Goal: Task Accomplishment & Management: Manage account settings

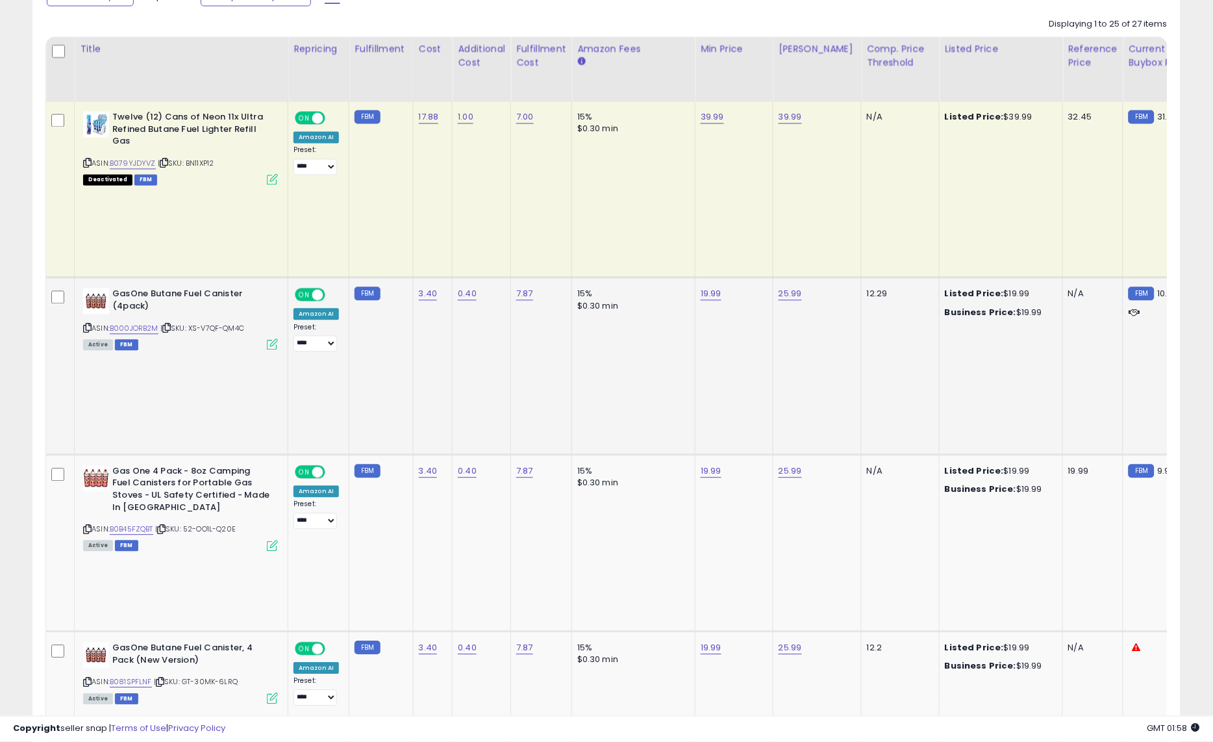
scroll to position [266, 666]
click at [420, 307] on td "3.40" at bounding box center [433, 366] width 40 height 177
click at [426, 288] on link "3.40" at bounding box center [428, 294] width 19 height 13
type input "*"
click button "submit" at bounding box center [464, 211] width 22 height 19
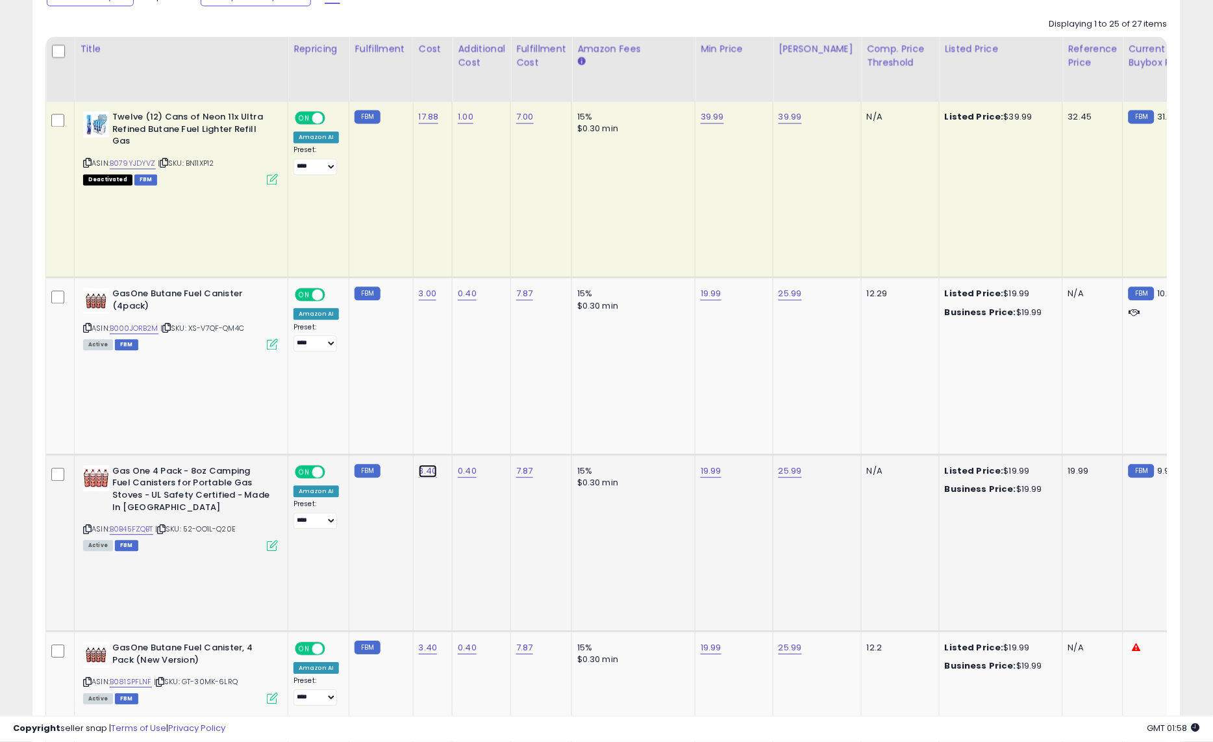
click at [426, 465] on link "3.40" at bounding box center [428, 471] width 19 height 13
type input "*"
click button "submit" at bounding box center [464, 338] width 22 height 19
click at [427, 642] on link "3.40" at bounding box center [428, 648] width 19 height 13
type input "*"
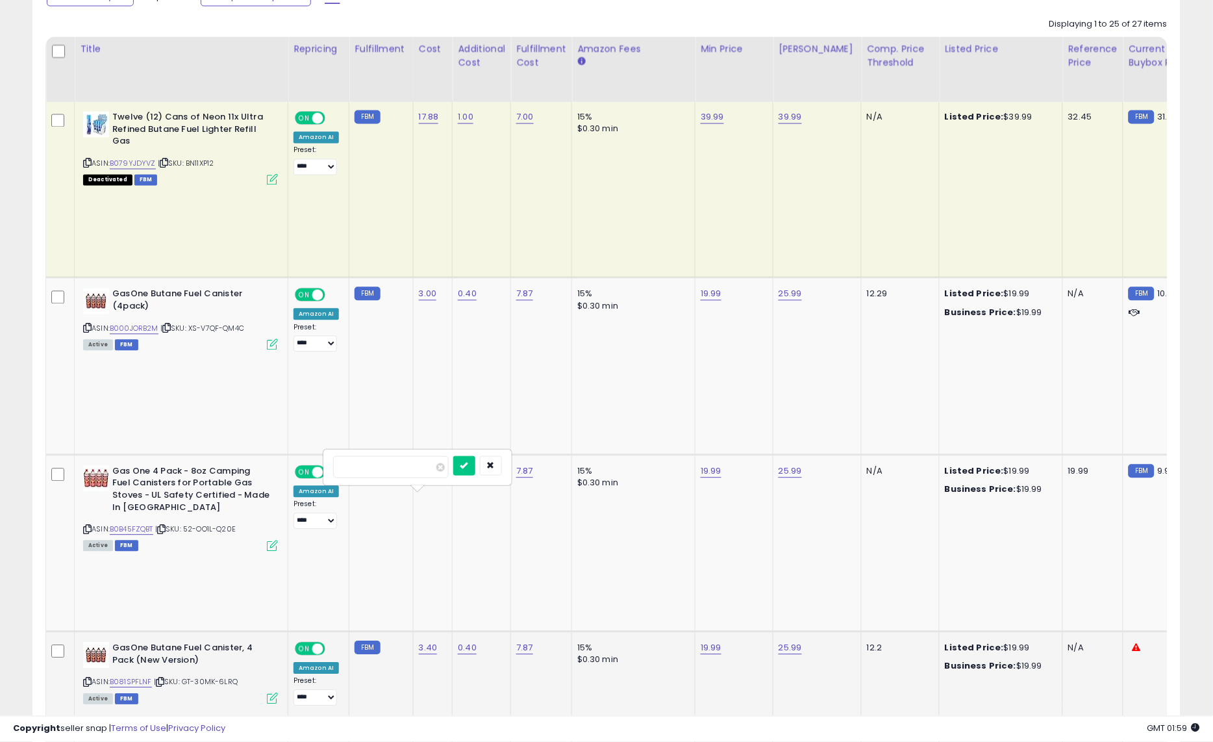
click button "submit" at bounding box center [464, 465] width 22 height 19
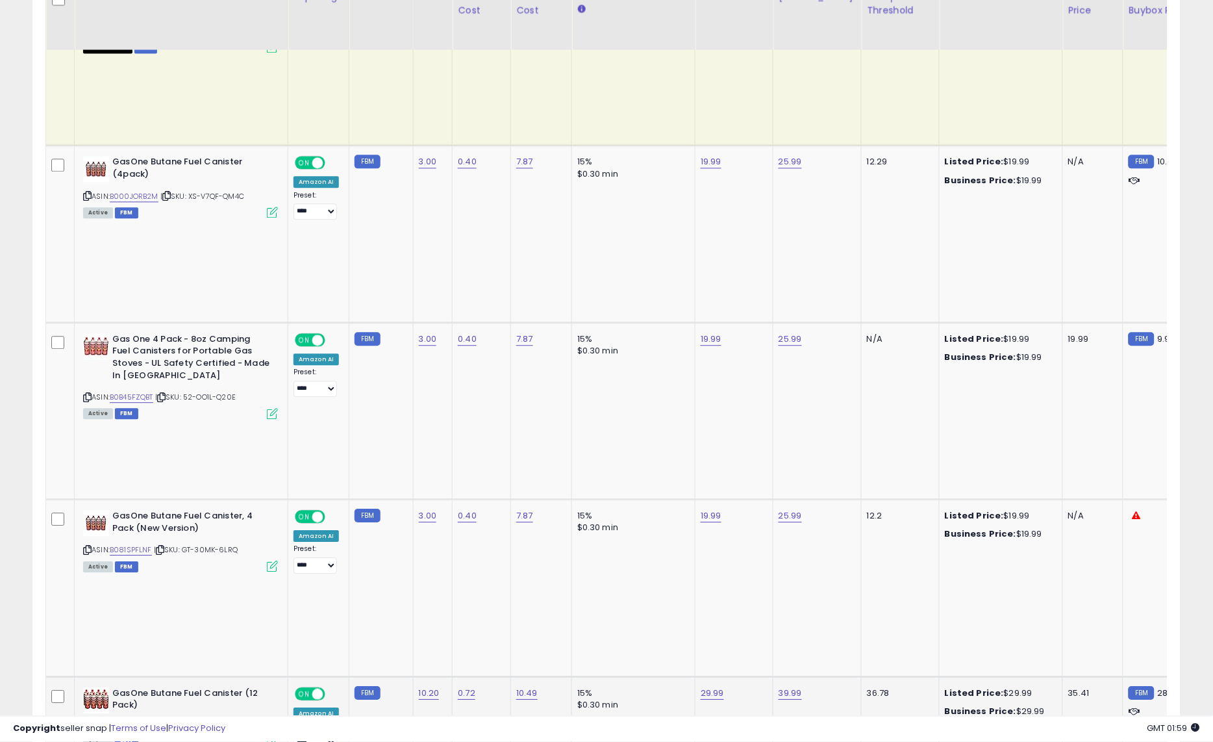
scroll to position [728, 0]
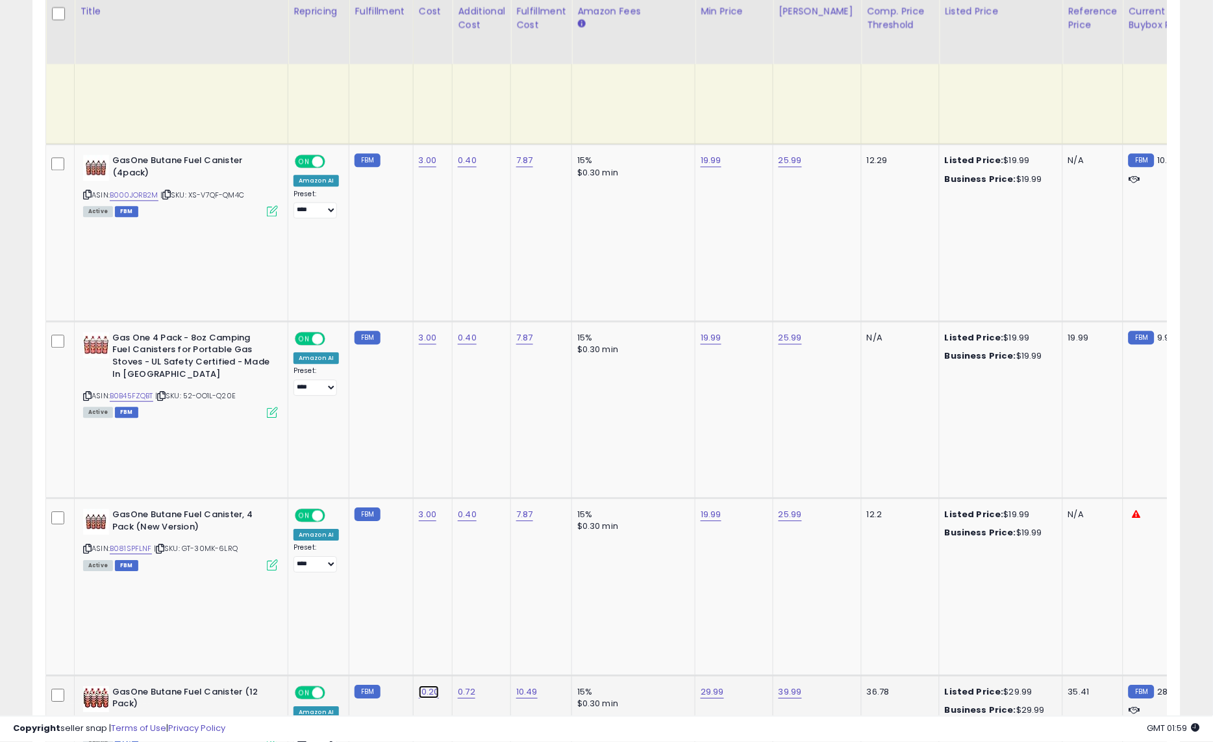
click at [426, 685] on link "10.20" at bounding box center [429, 691] width 21 height 13
type input "*"
click button "submit" at bounding box center [466, 458] width 22 height 19
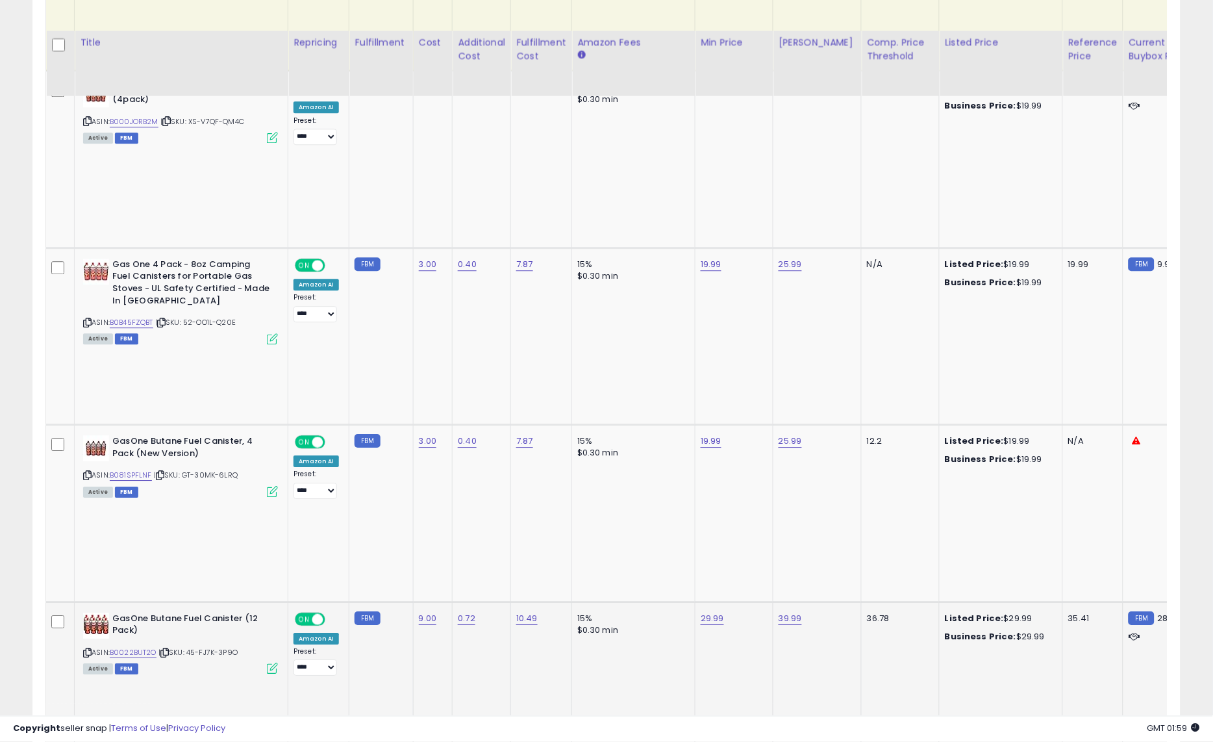
scroll to position [842, 0]
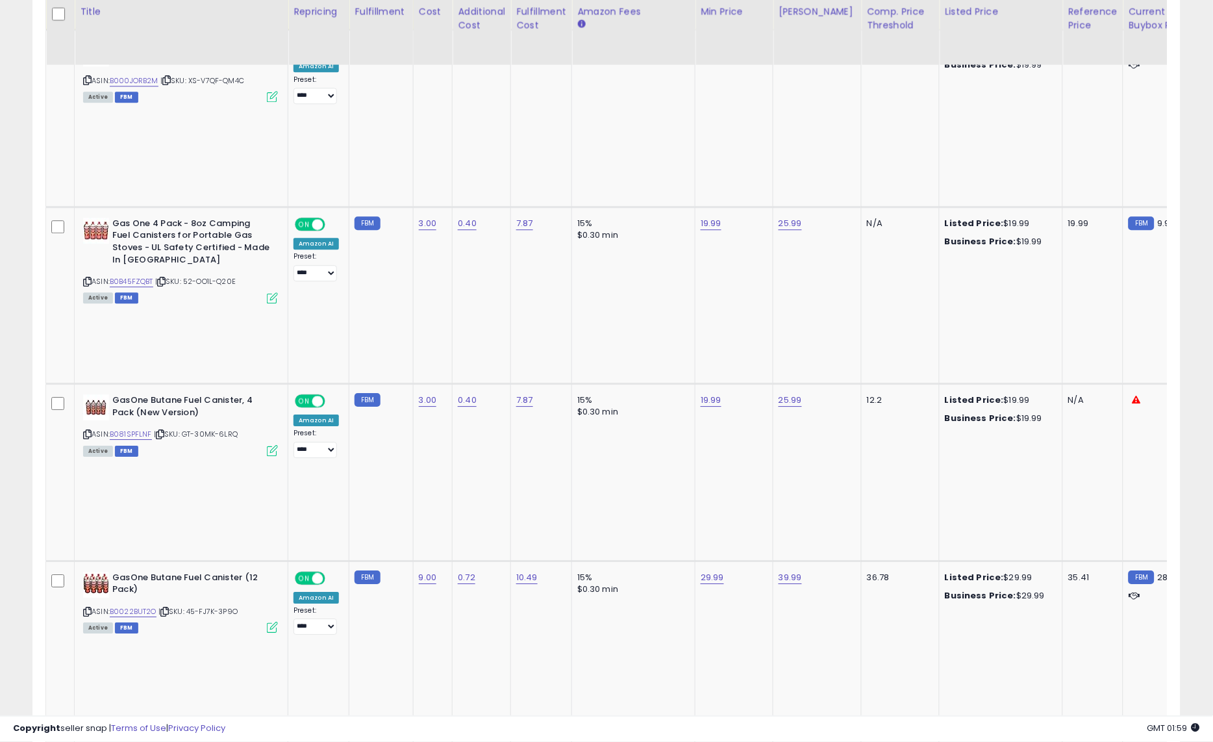
click at [429, 741] on link "10.20" at bounding box center [429, 754] width 21 height 13
type input "*"
click button "submit" at bounding box center [466, 470] width 22 height 19
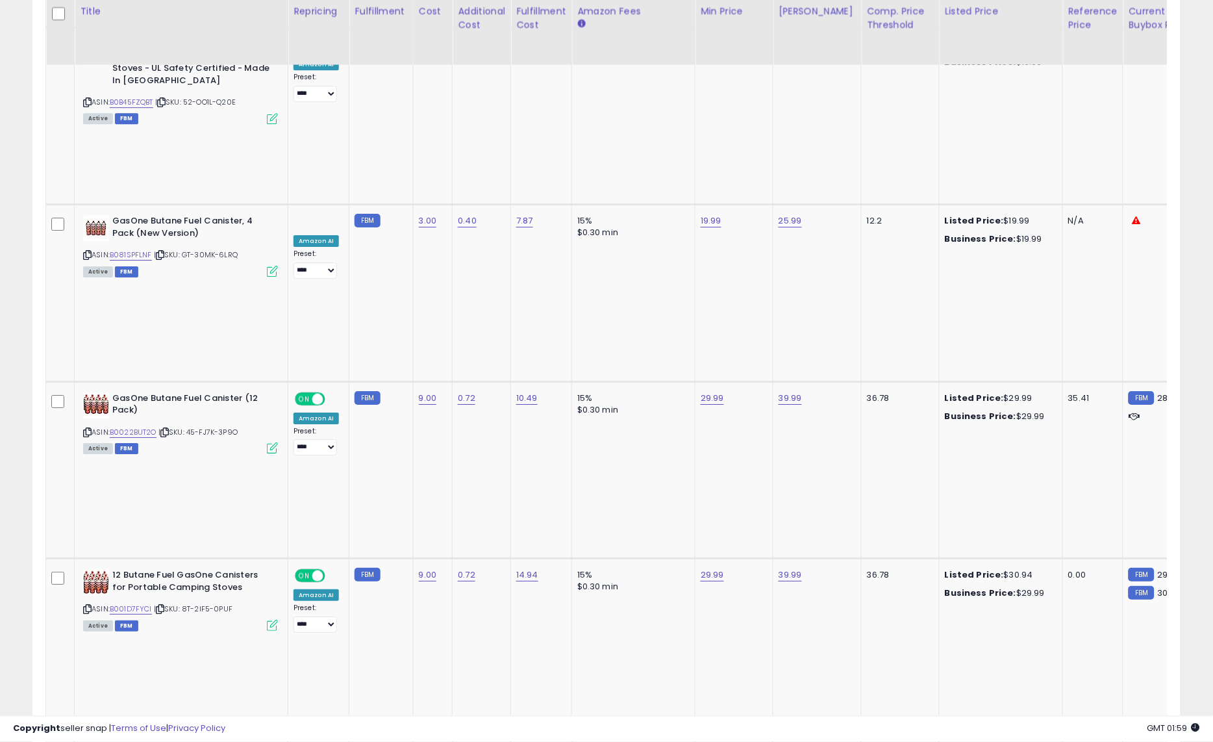
scroll to position [1022, 0]
click at [424, 741] on link "6.80" at bounding box center [428, 751] width 18 height 13
type input "****"
click button "submit" at bounding box center [464, 417] width 22 height 19
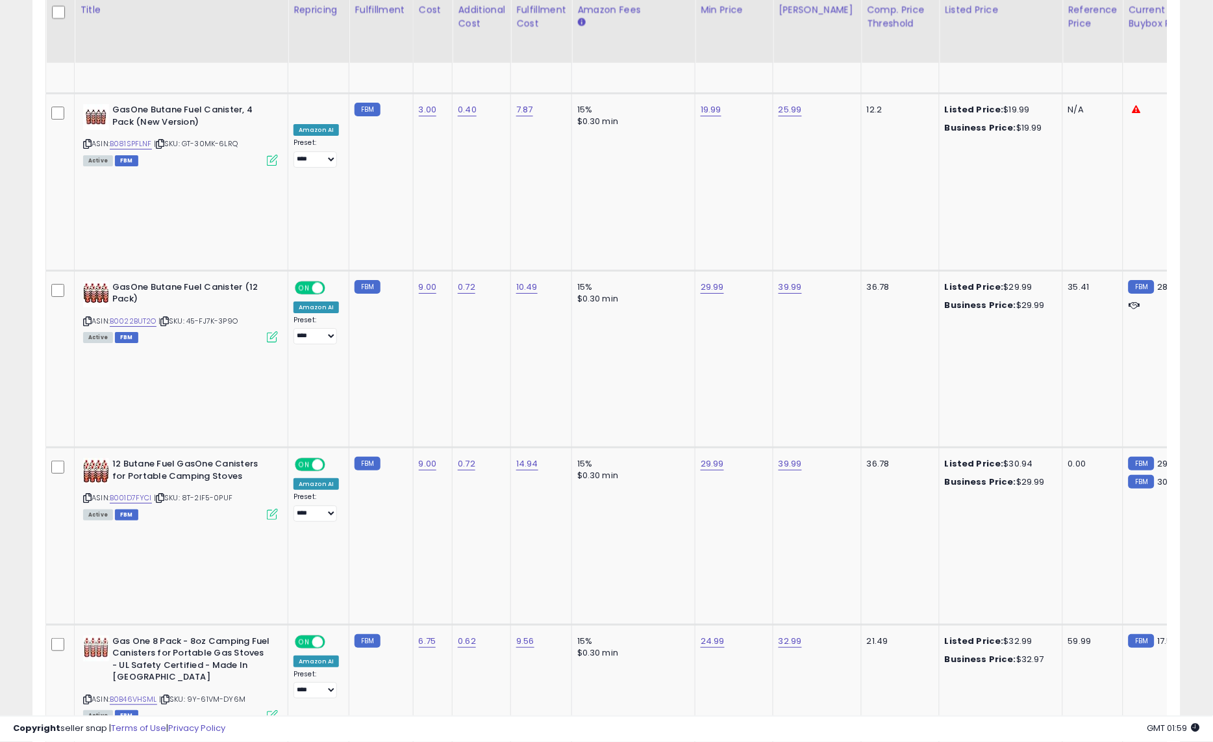
scroll to position [1133, 0]
type input "*"
click button "submit" at bounding box center [464, 433] width 22 height 19
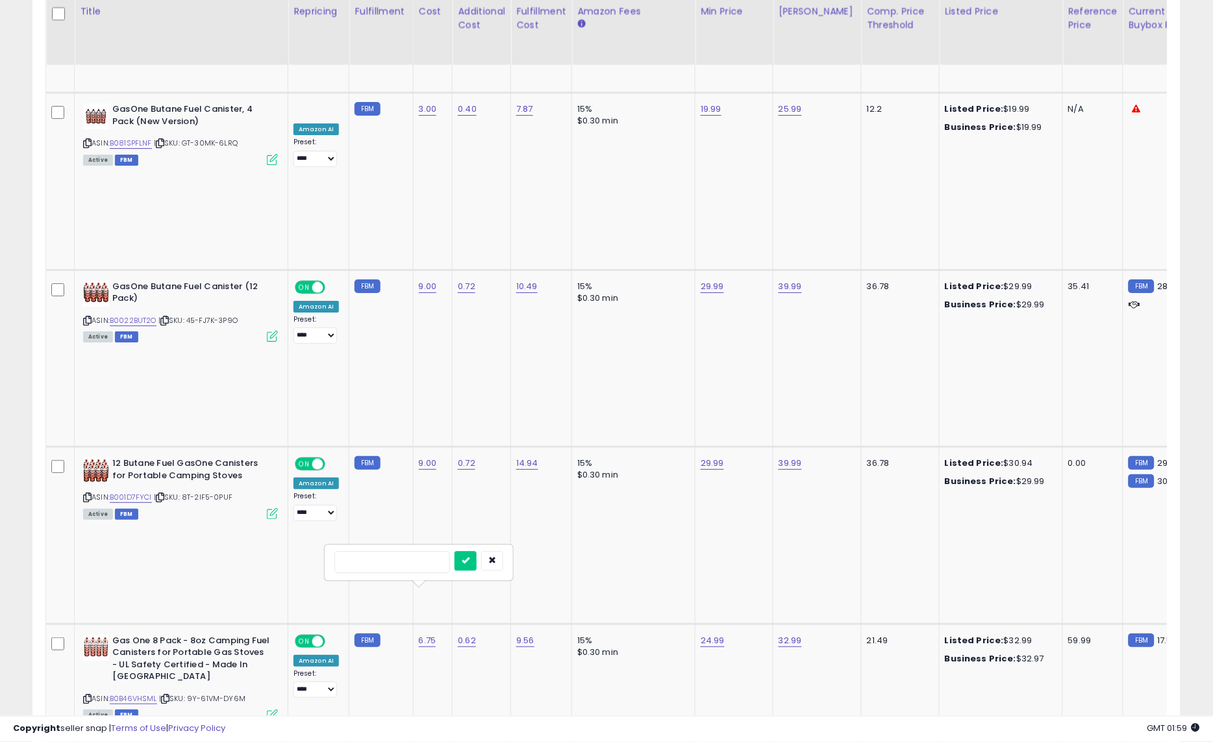
type input "*"
click button "submit" at bounding box center [466, 560] width 22 height 19
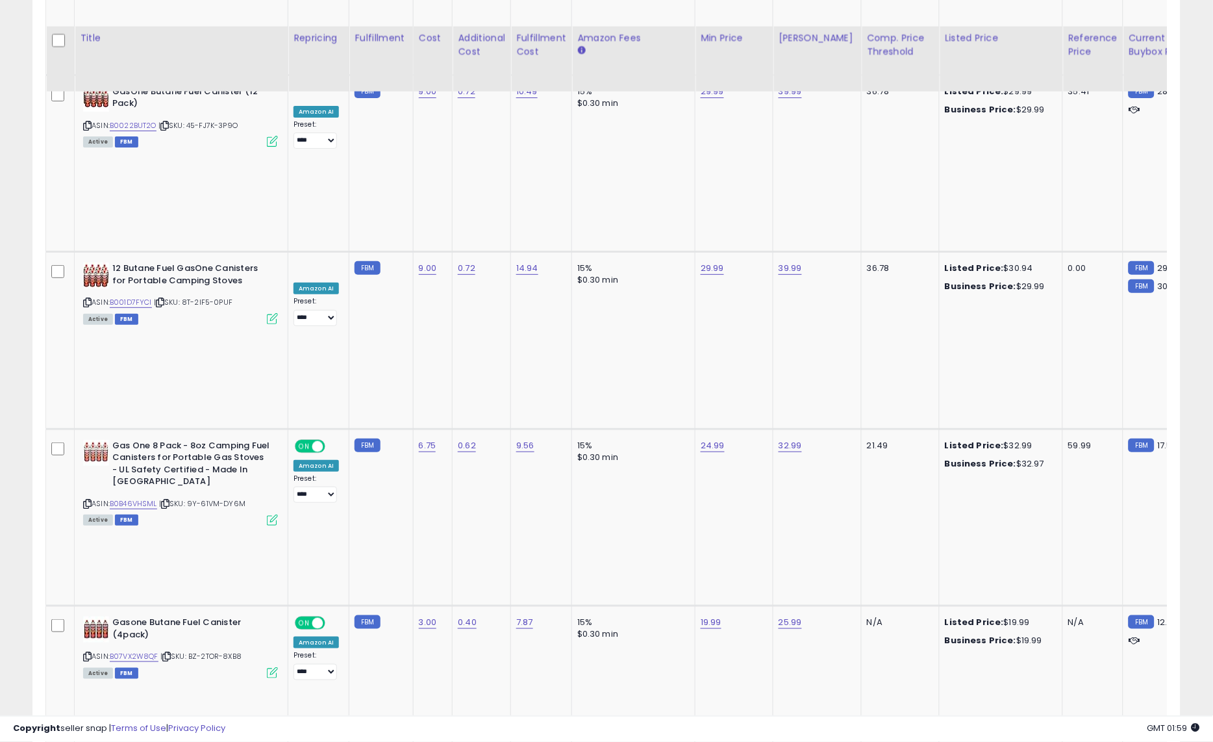
scroll to position [1358, 0]
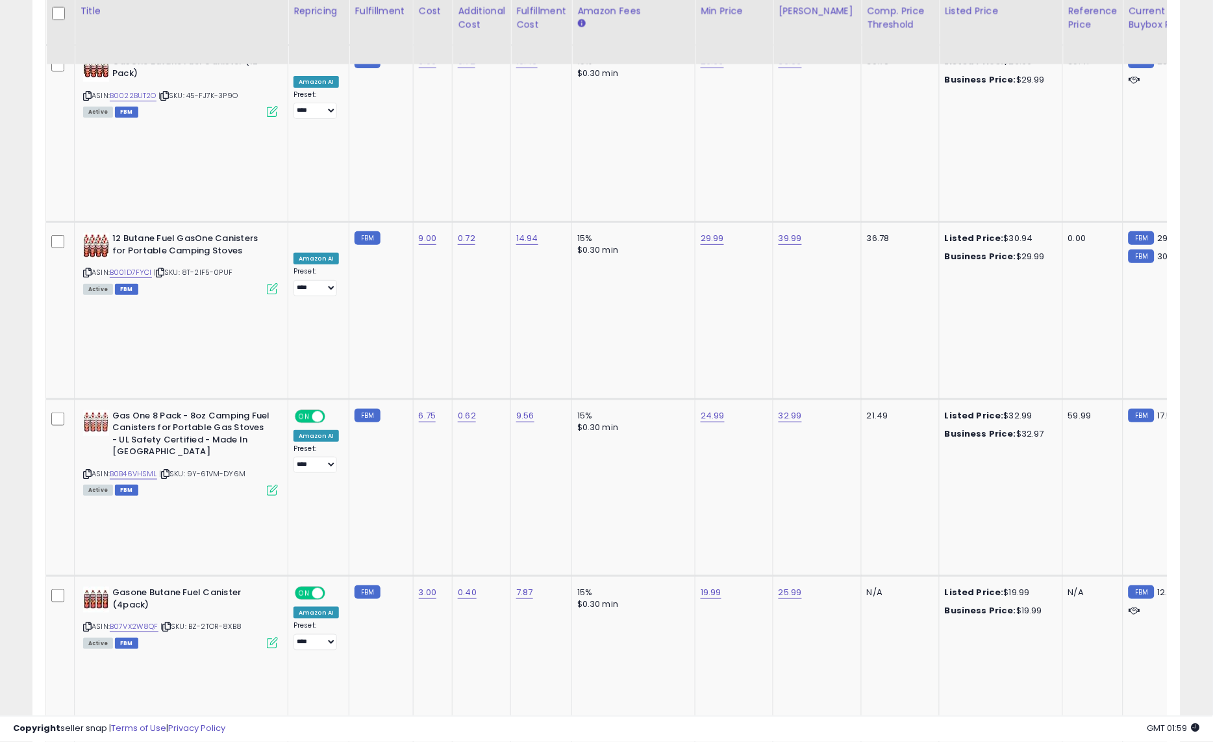
type input "*"
click button "submit" at bounding box center [464, 462] width 22 height 19
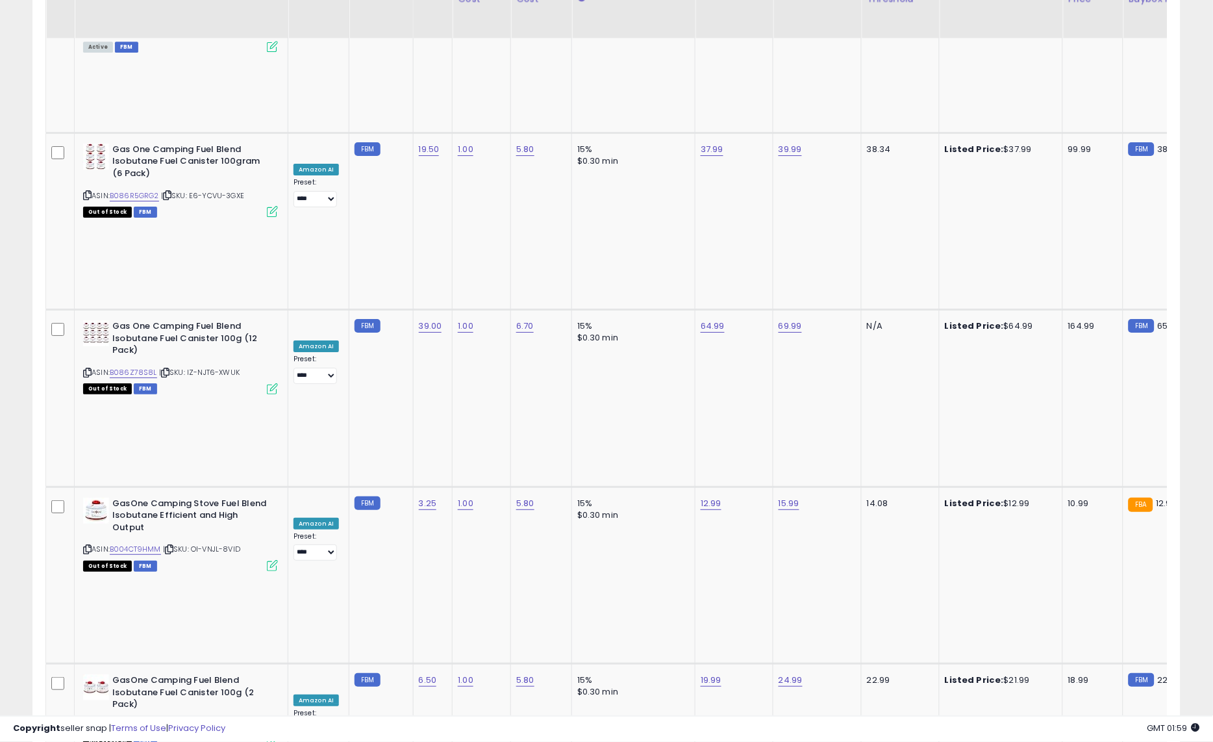
scroll to position [2509, 0]
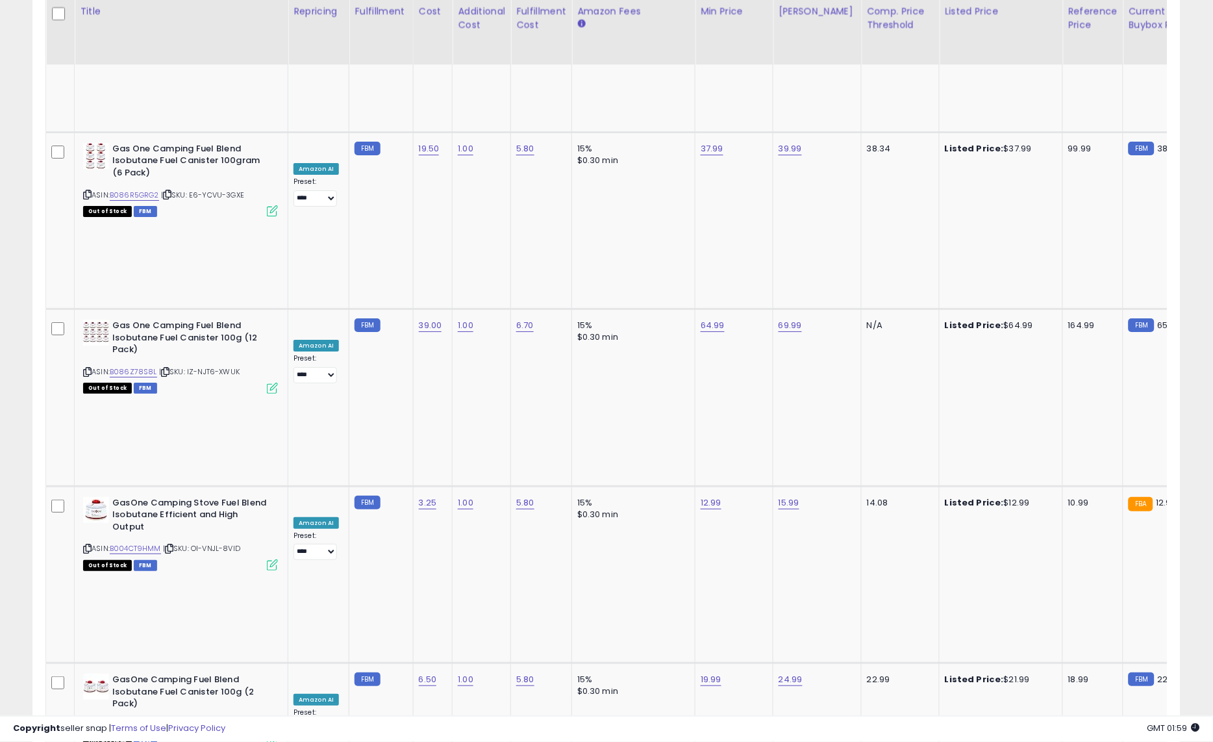
click at [381, 333] on input "*****" at bounding box center [393, 326] width 116 height 22
type input "**"
click button "submit" at bounding box center [466, 324] width 22 height 19
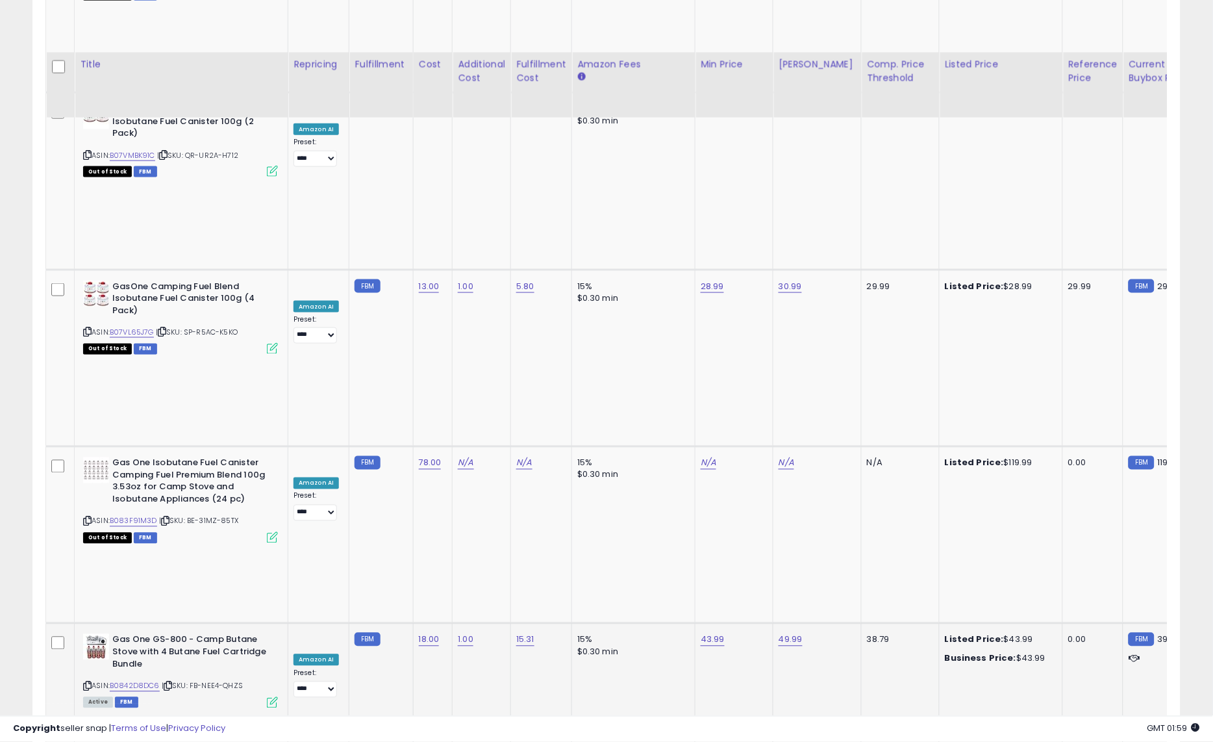
scroll to position [3136, 0]
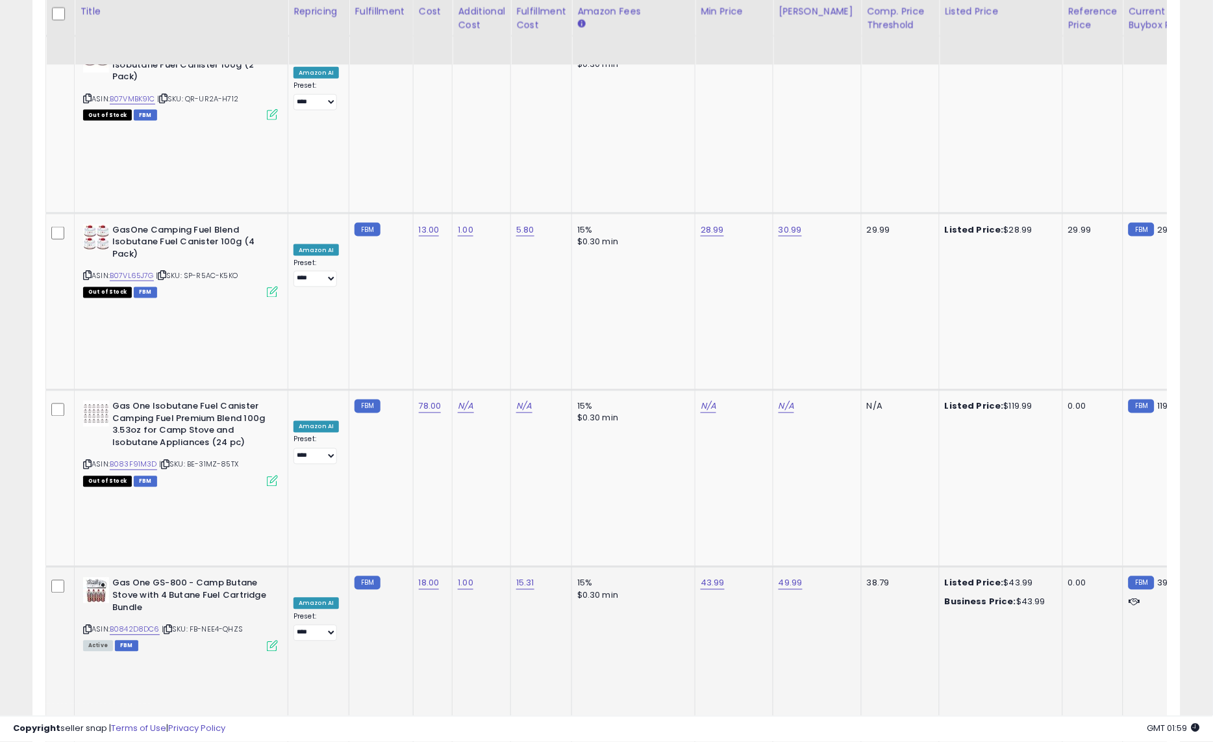
type input "**"
click button "submit" at bounding box center [467, 345] width 22 height 19
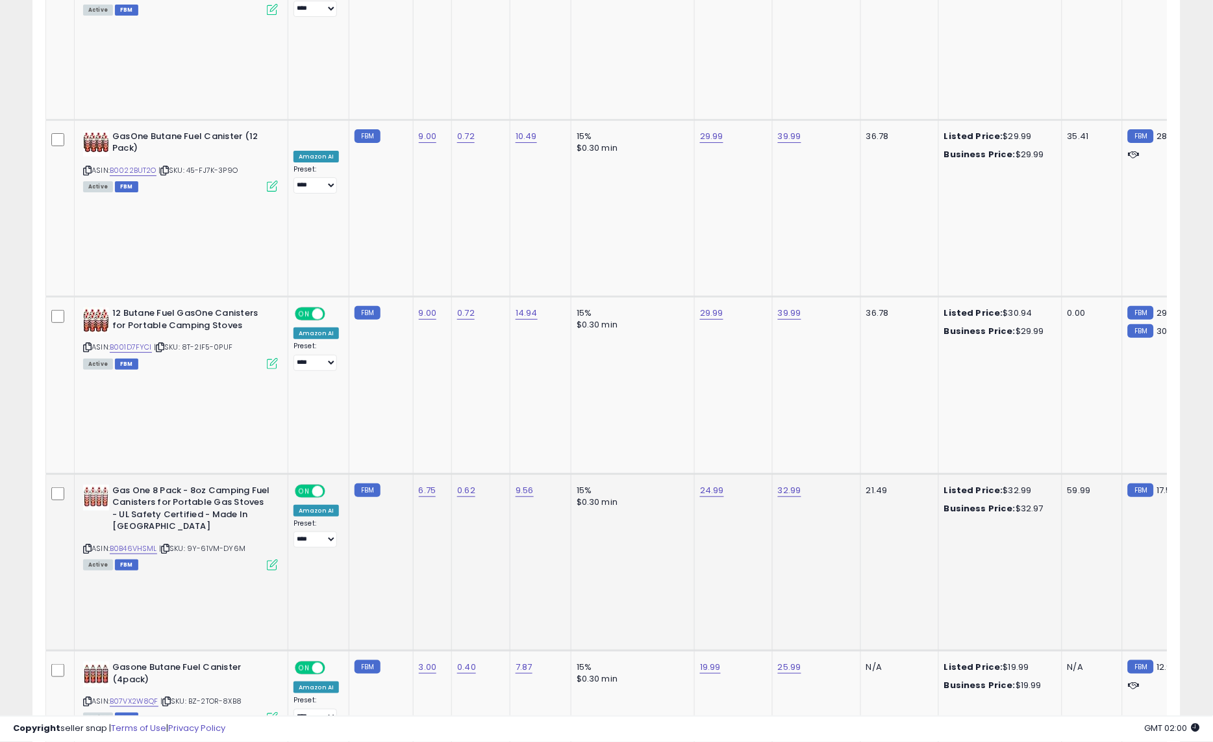
scroll to position [0, 0]
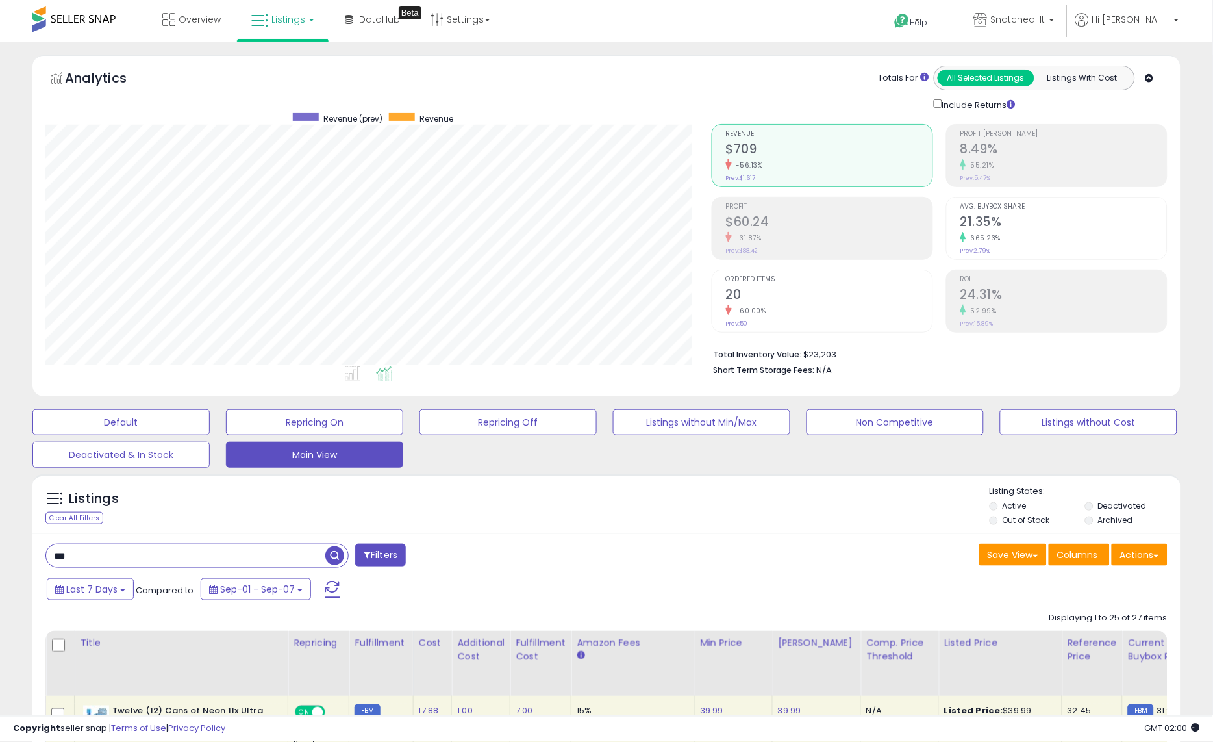
click at [120, 555] on input "***" at bounding box center [185, 555] width 279 height 23
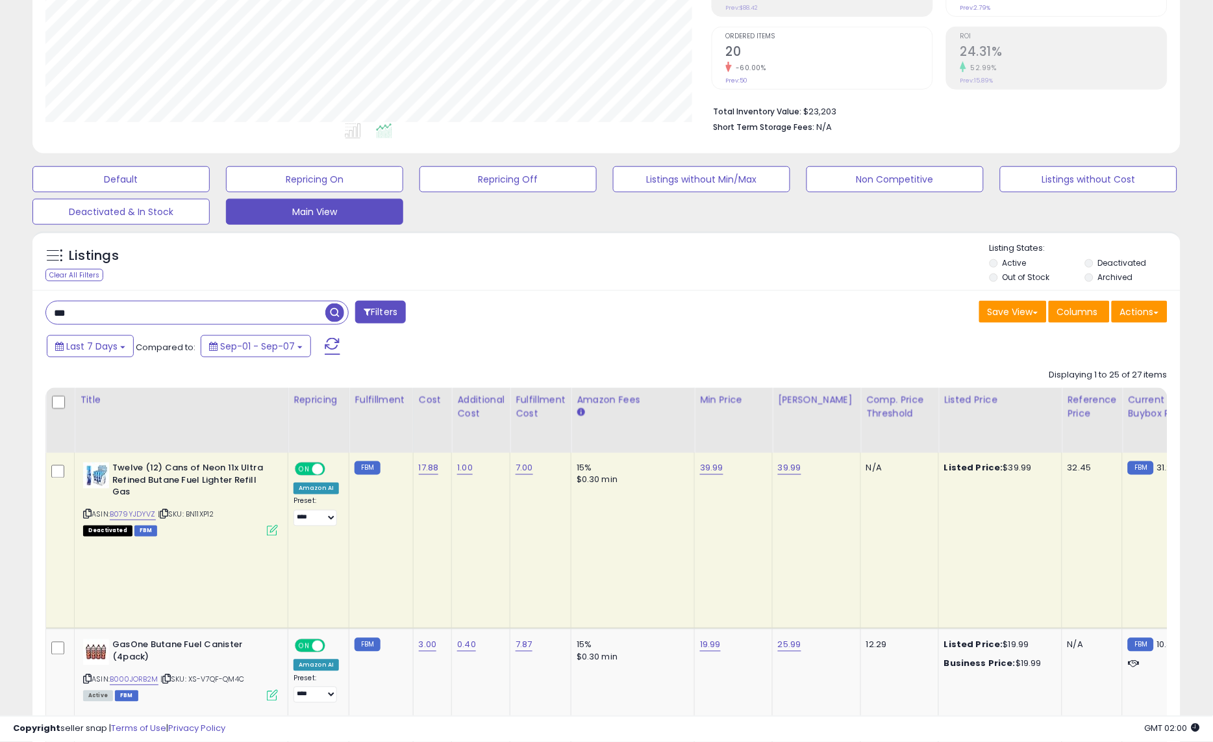
scroll to position [531, 0]
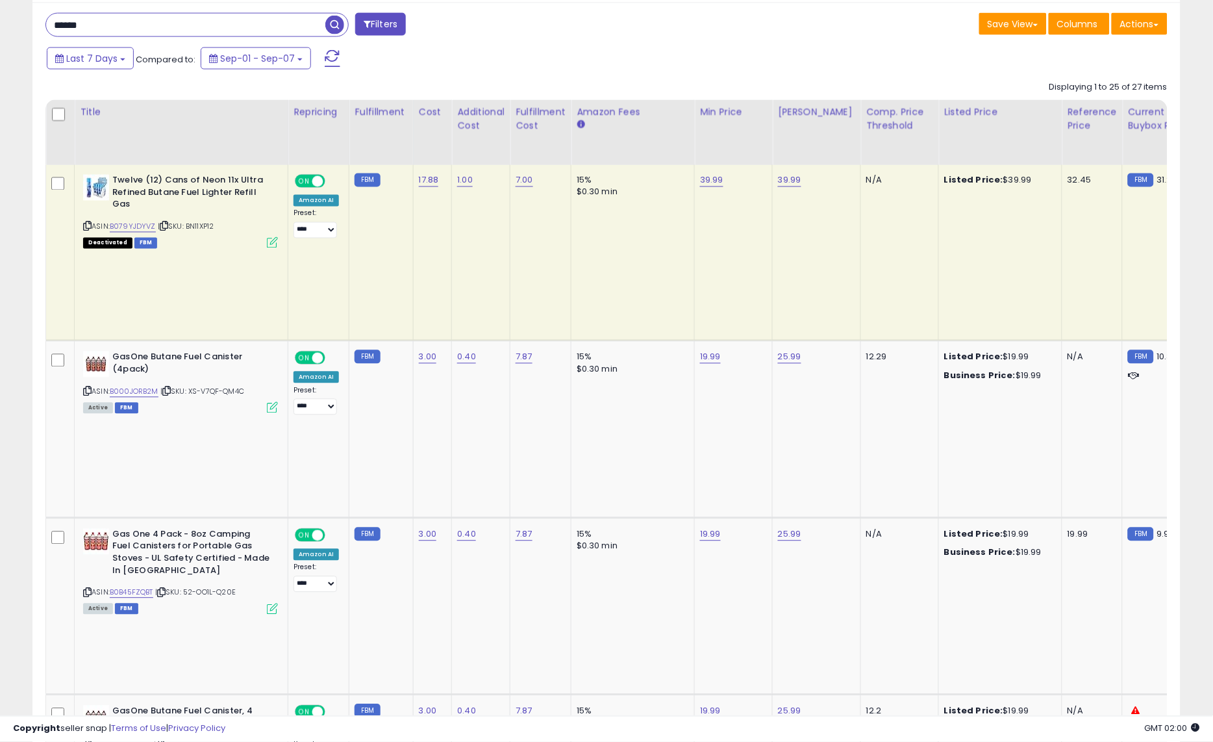
type input "******"
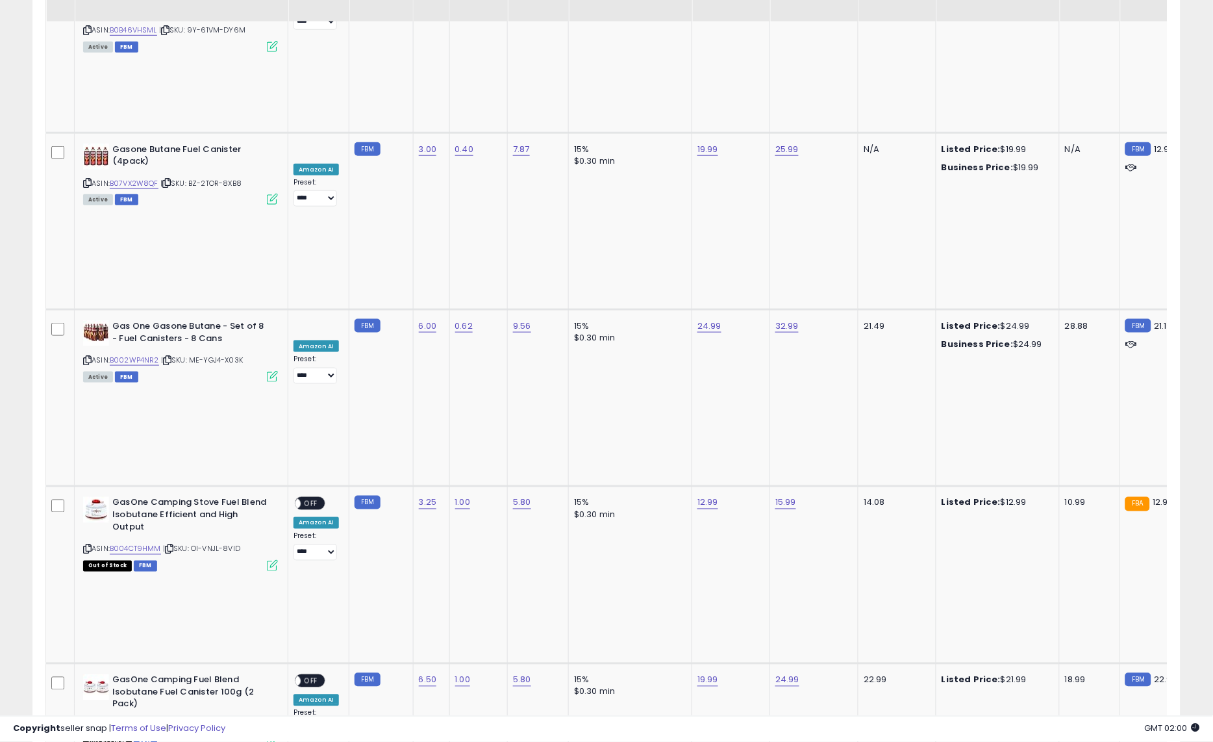
scroll to position [1957, 0]
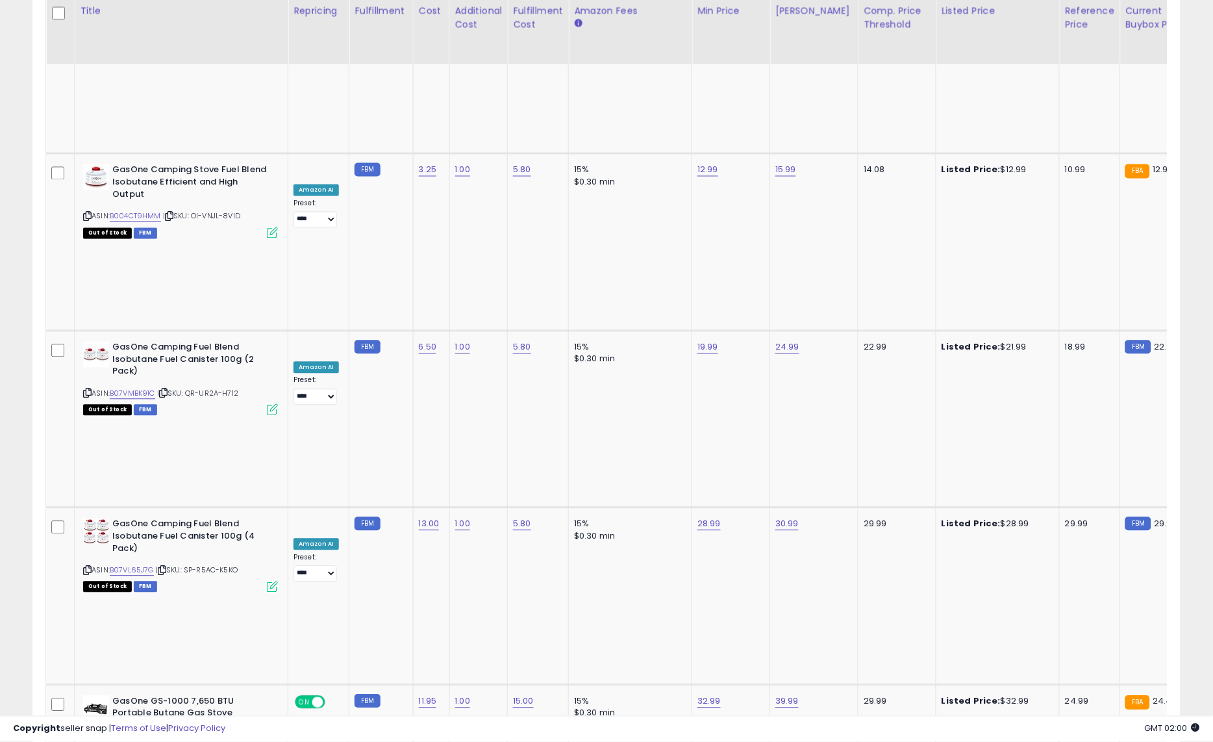
type input "***"
click button "submit" at bounding box center [464, 497] width 22 height 19
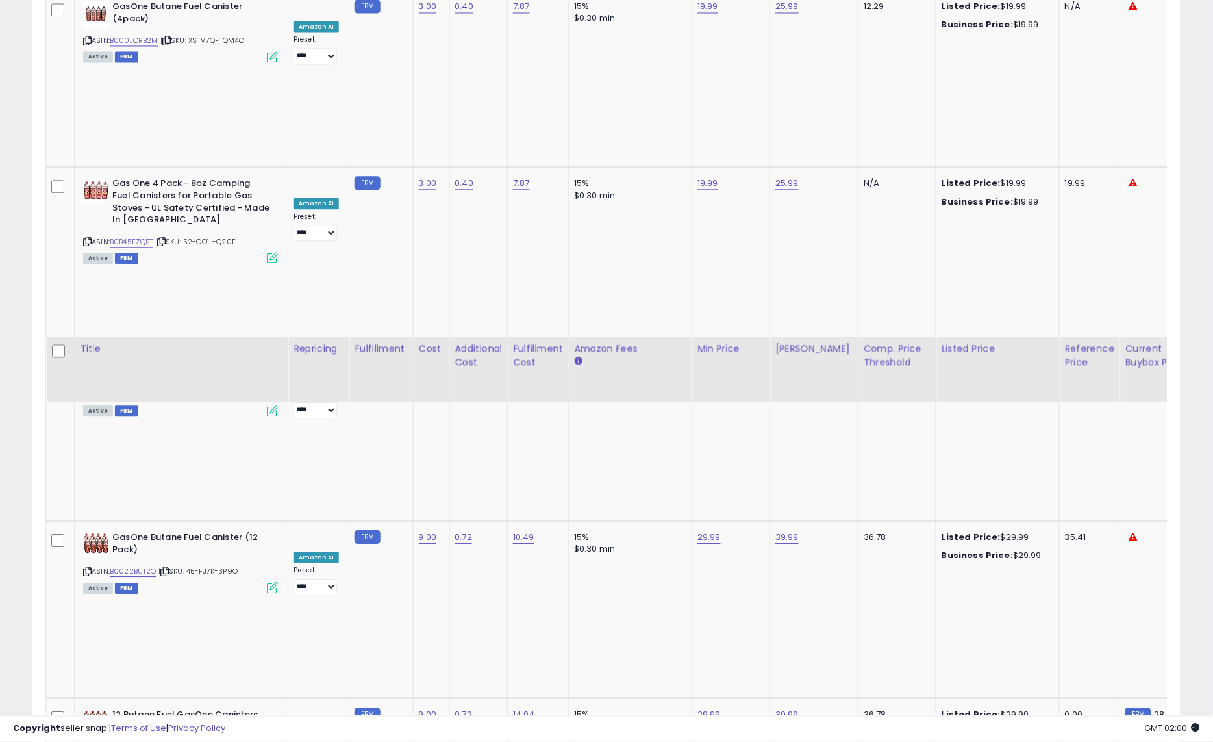
scroll to position [258, 0]
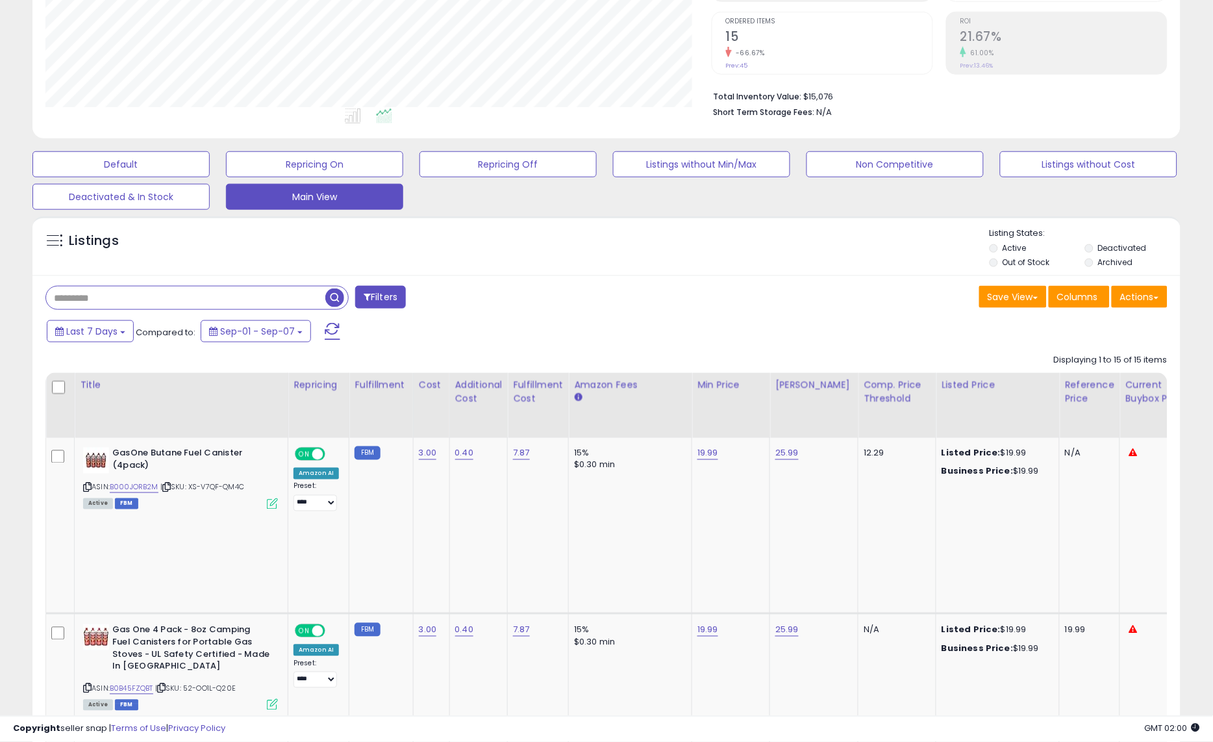
click at [190, 306] on input "text" at bounding box center [185, 297] width 279 height 23
type input "***"
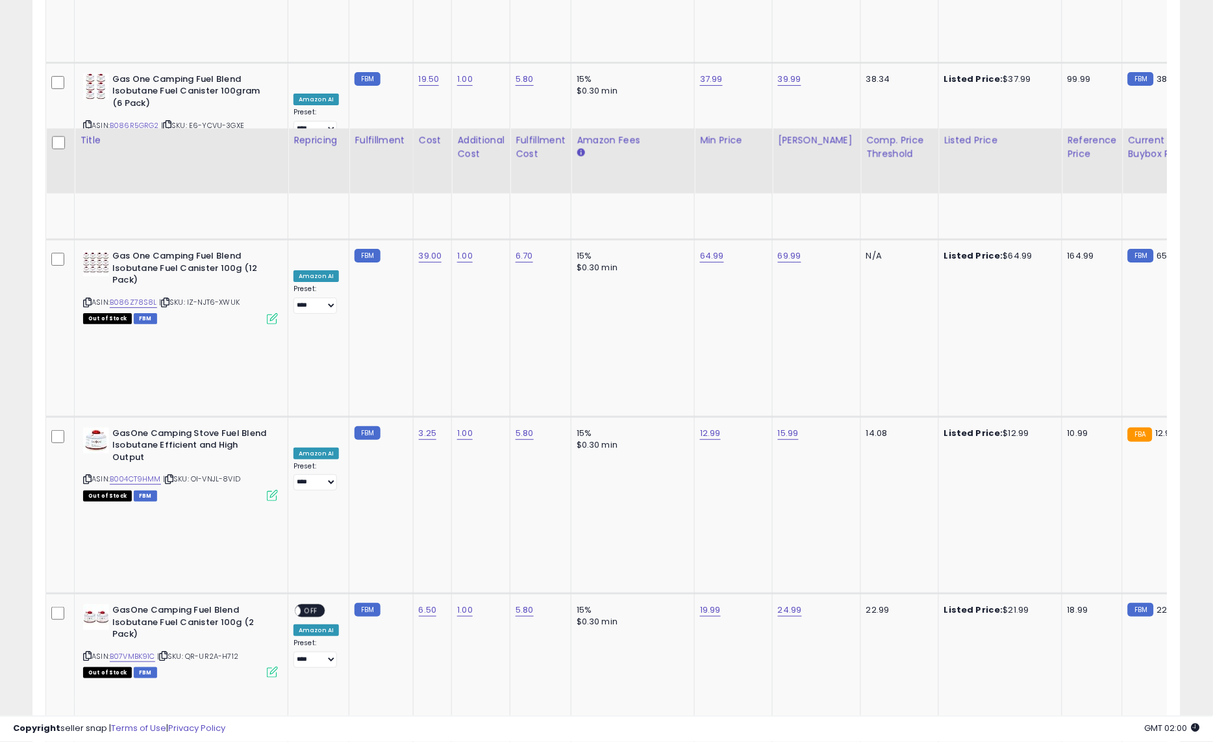
scroll to position [3277, 0]
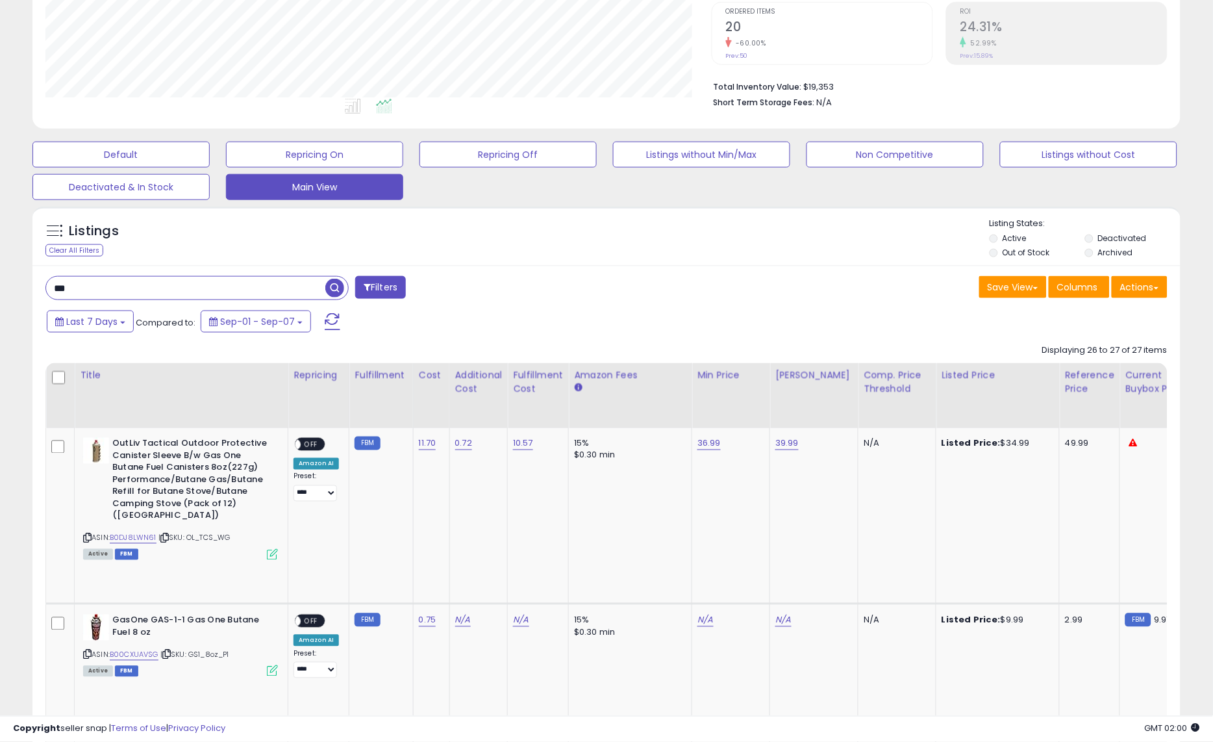
scroll to position [334, 0]
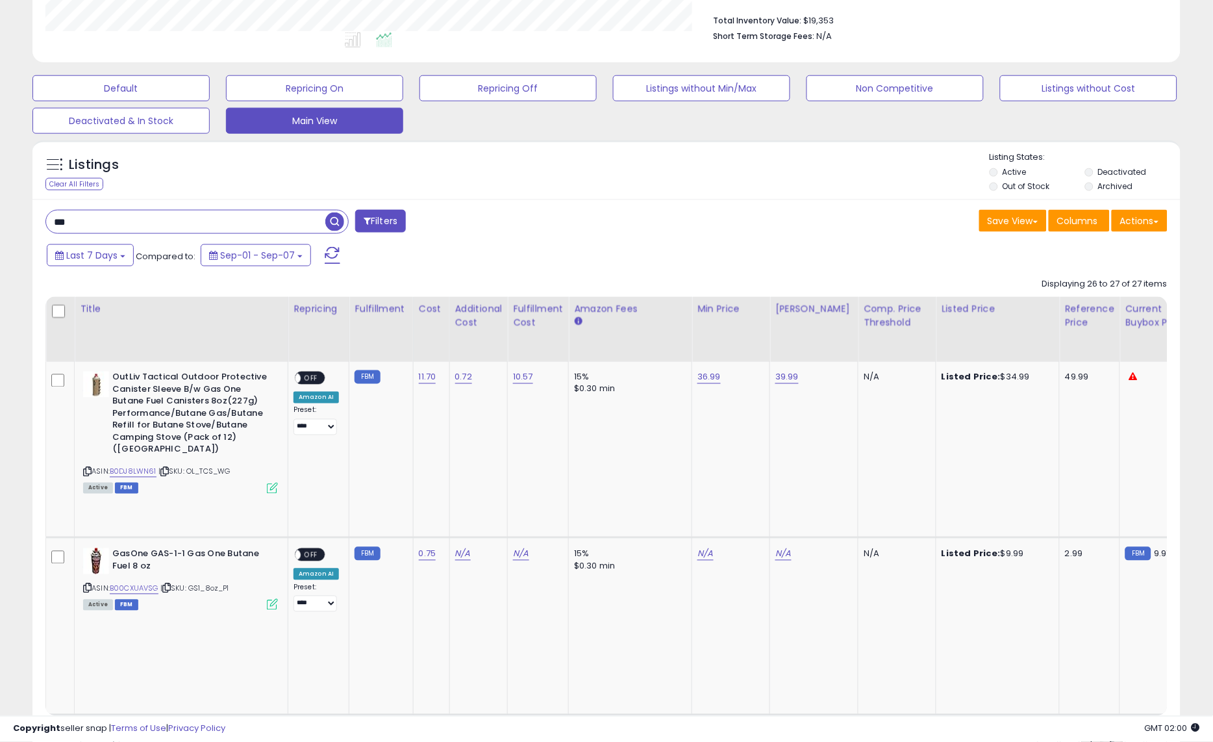
click at [1089, 729] on link "1" at bounding box center [1091, 740] width 19 height 22
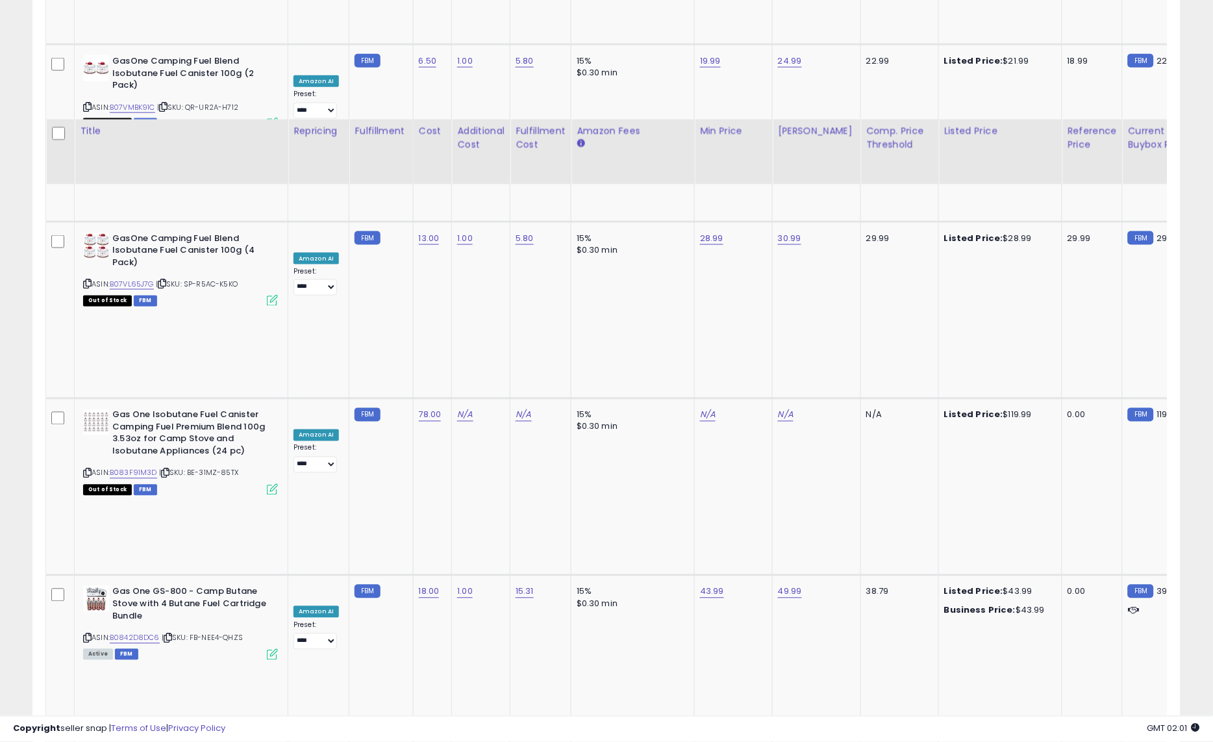
scroll to position [3277, 0]
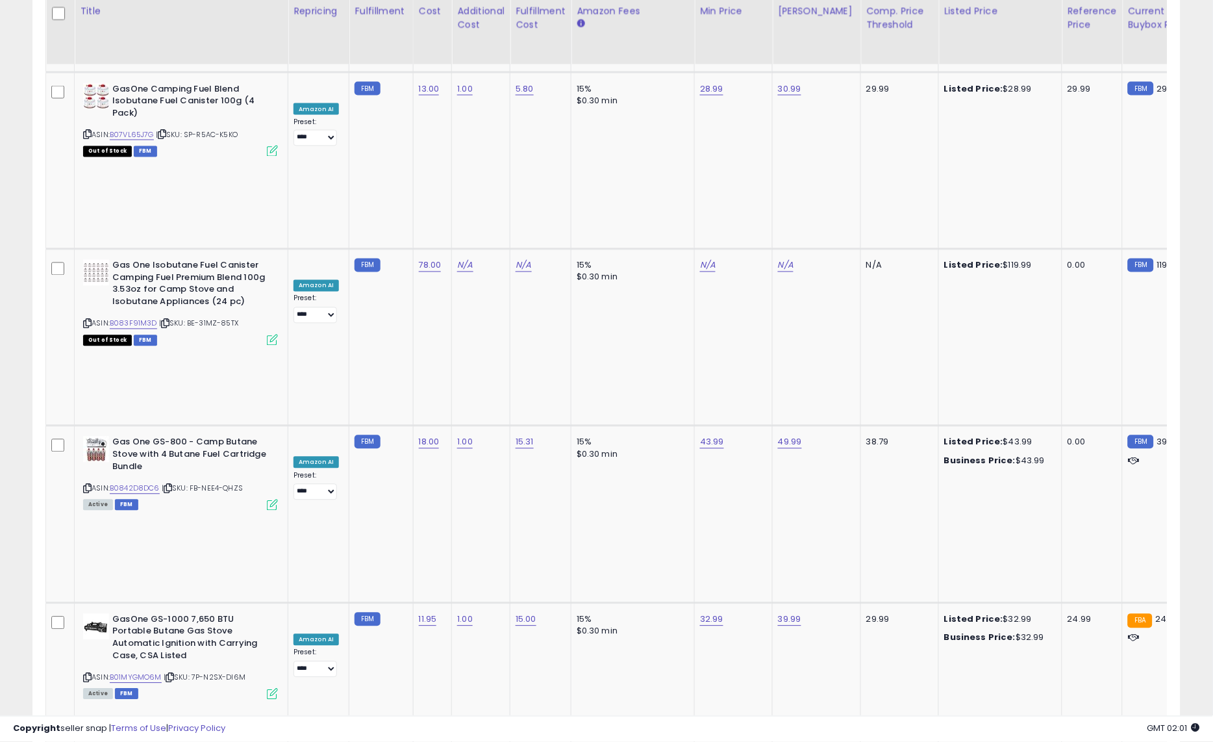
type input "****"
click button "submit" at bounding box center [464, 331] width 22 height 19
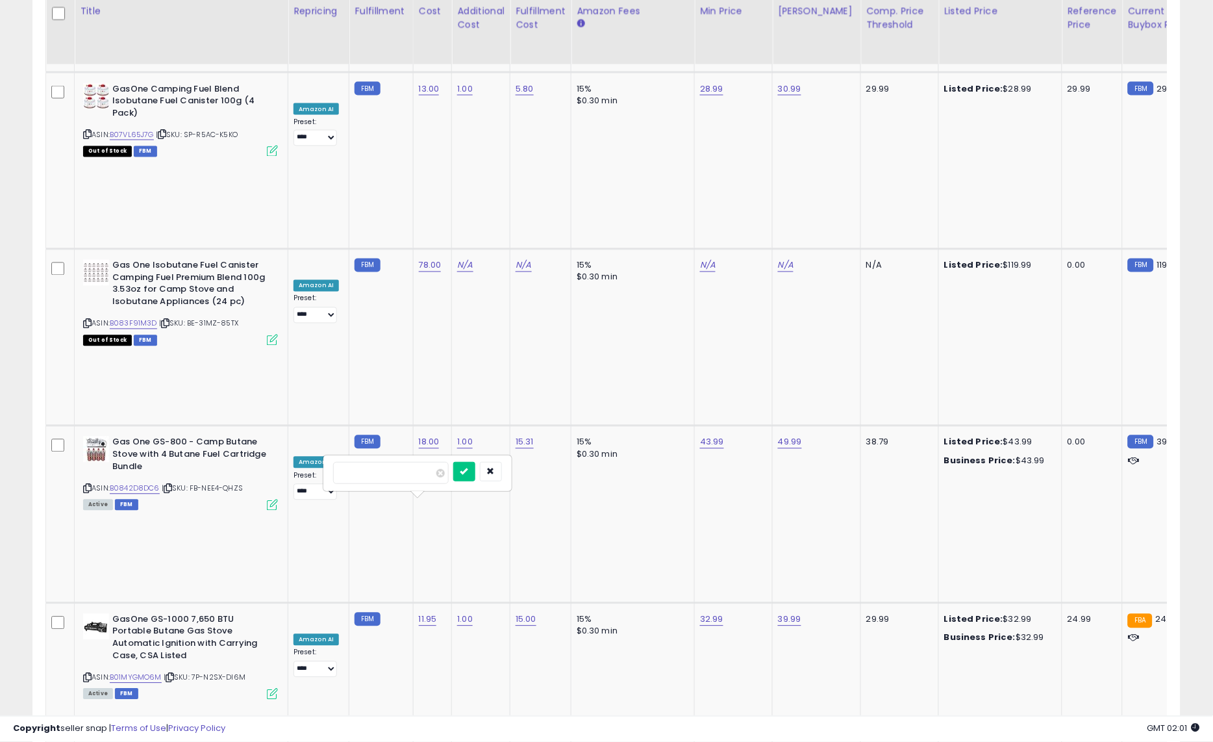
type input "****"
click button "submit" at bounding box center [464, 471] width 22 height 19
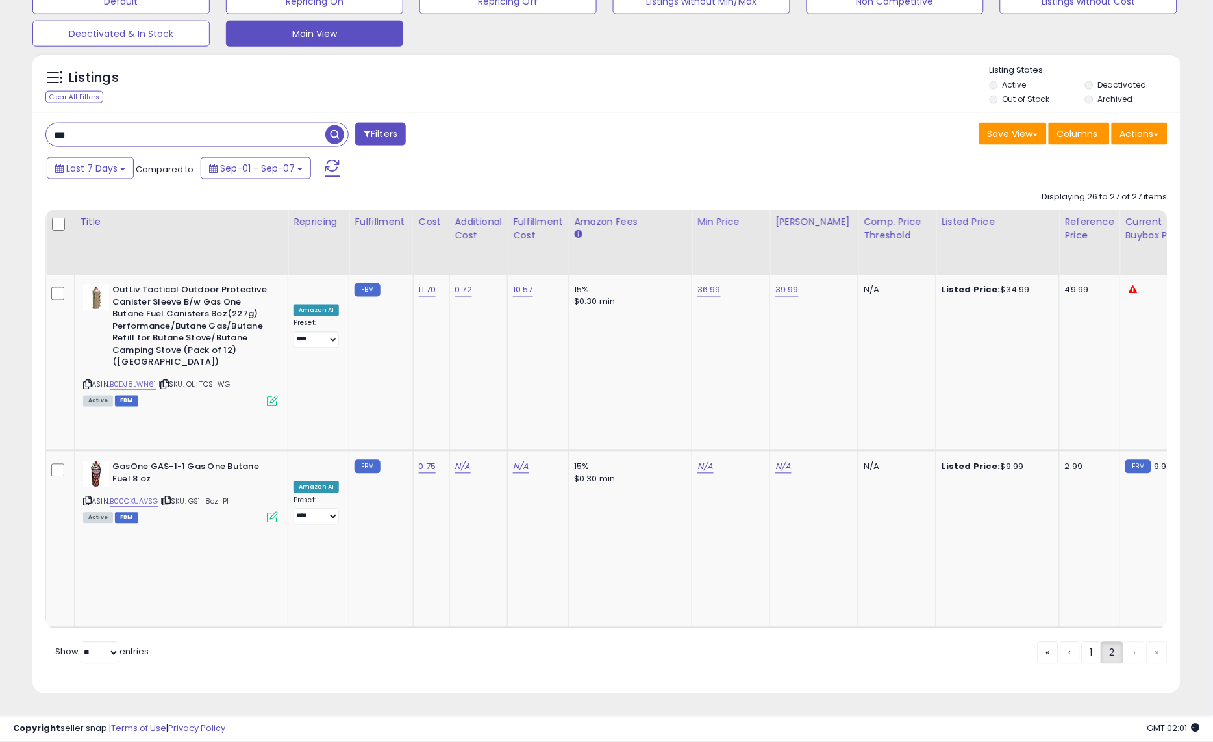
scroll to position [68, 0]
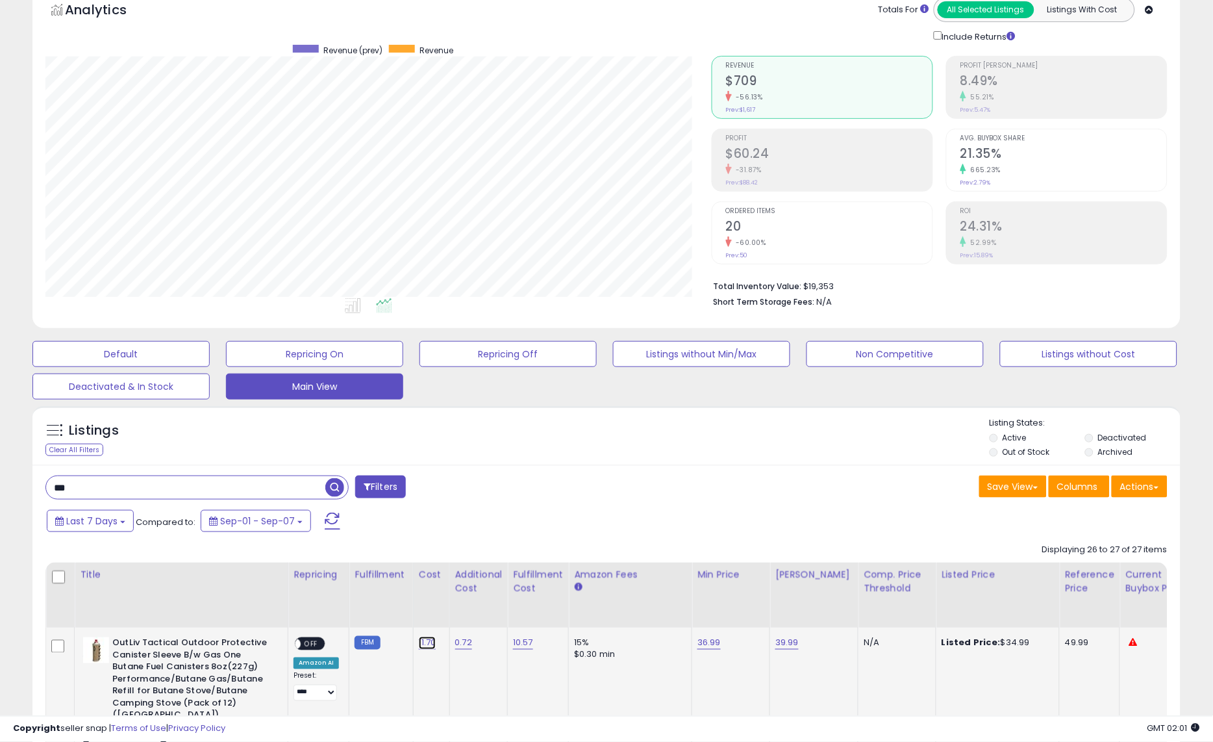
click at [423, 644] on link "11.70" at bounding box center [428, 643] width 18 height 13
type input "****"
click button "submit" at bounding box center [464, 610] width 22 height 19
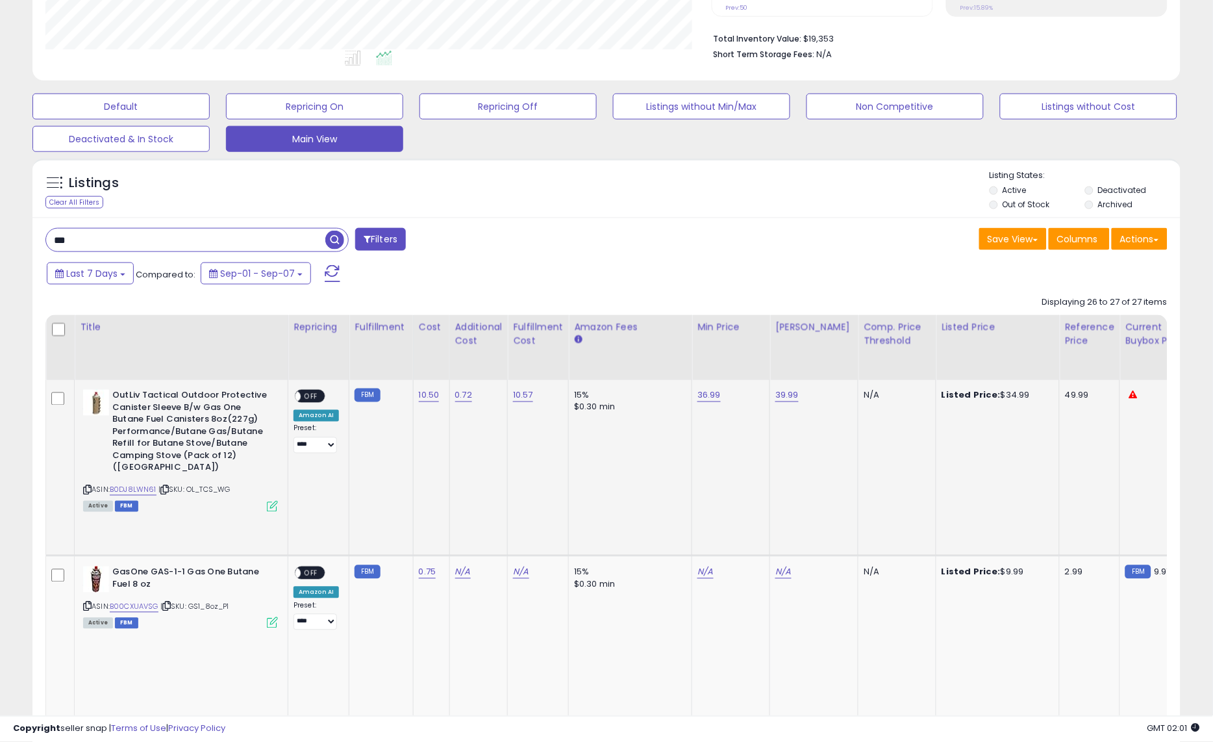
scroll to position [334, 0]
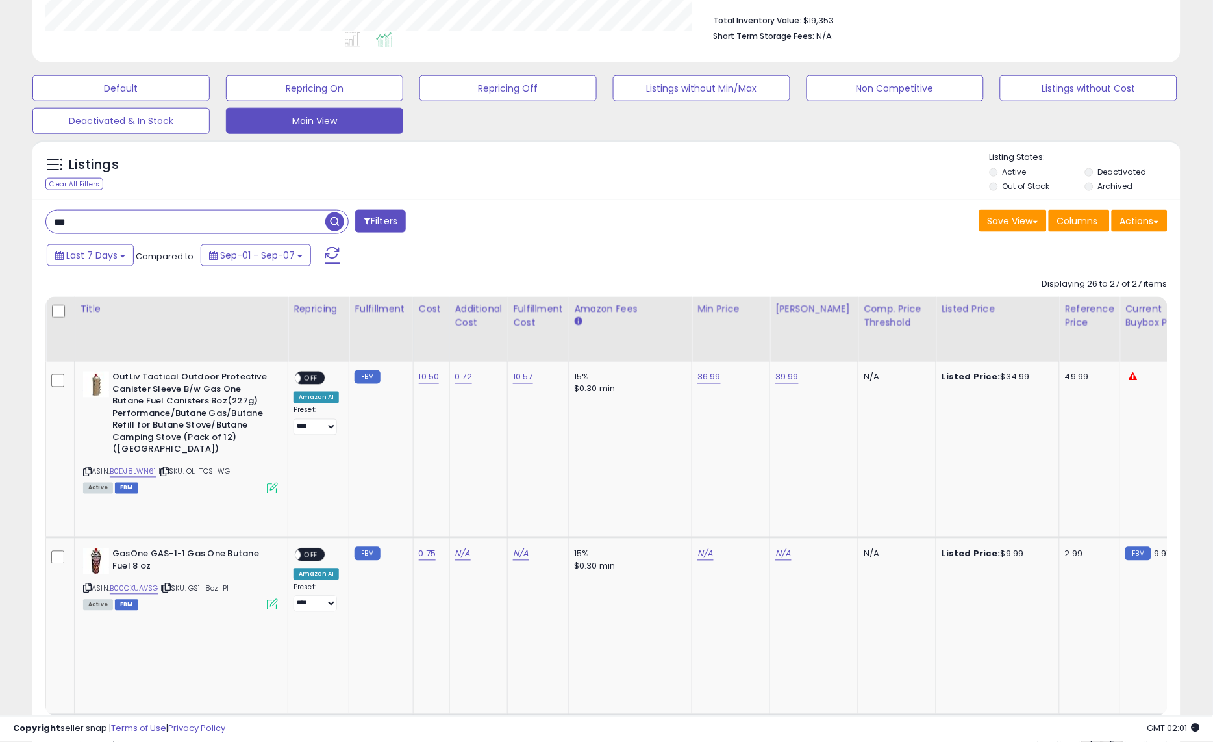
click at [1089, 729] on link "1" at bounding box center [1091, 740] width 19 height 22
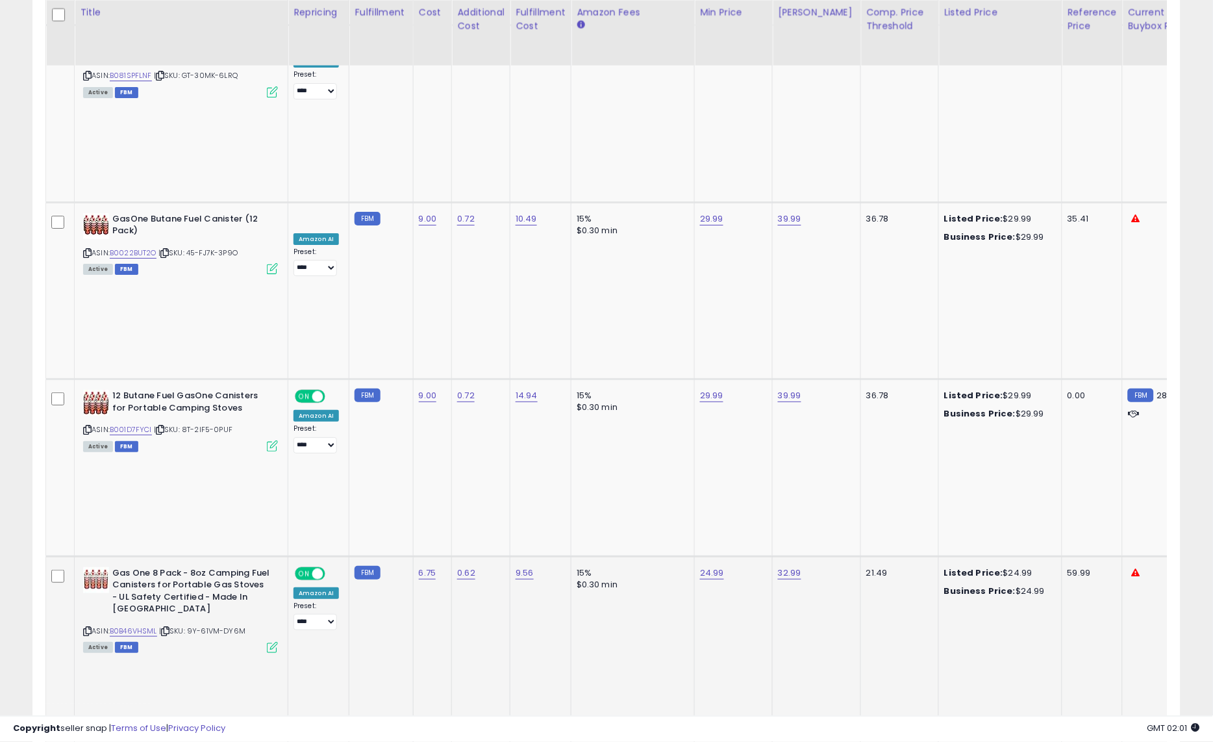
scroll to position [1202, 0]
click at [425, 565] on link "6.75" at bounding box center [428, 571] width 18 height 13
type input "***"
click button "submit" at bounding box center [464, 237] width 22 height 19
click at [419, 565] on link "4.50" at bounding box center [428, 571] width 19 height 13
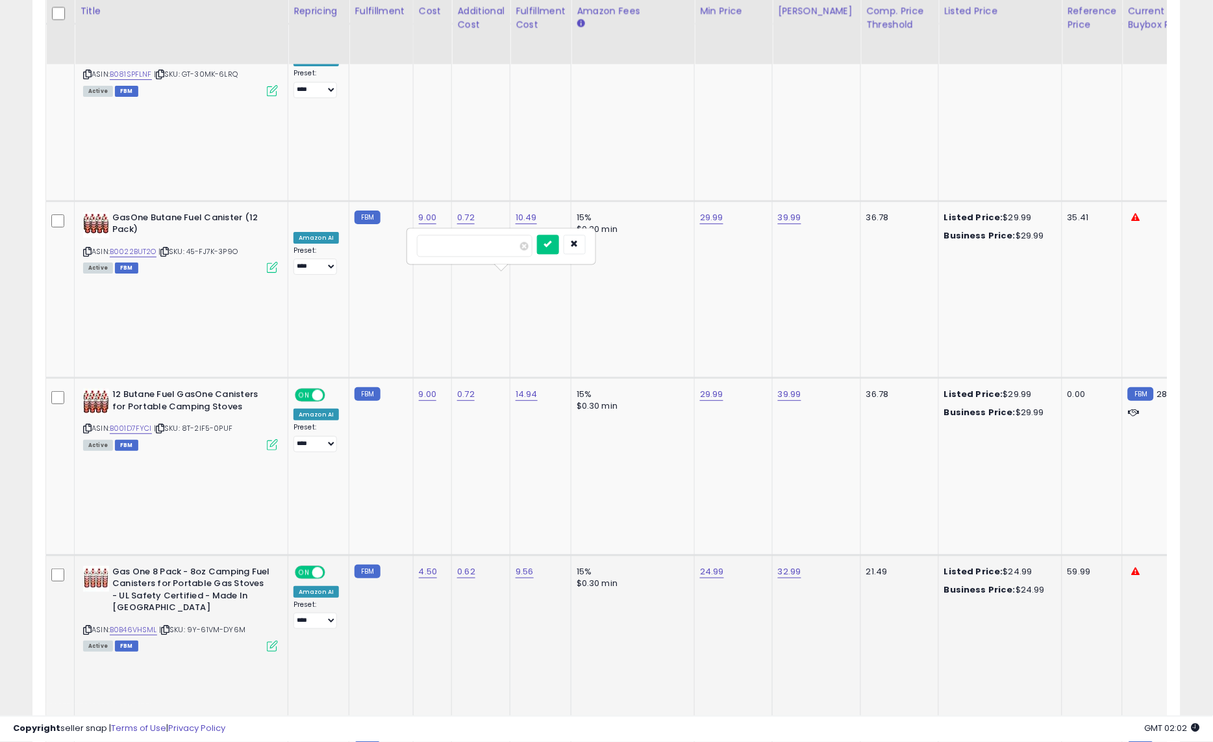
type input "*"
click button "submit" at bounding box center [464, 237] width 22 height 19
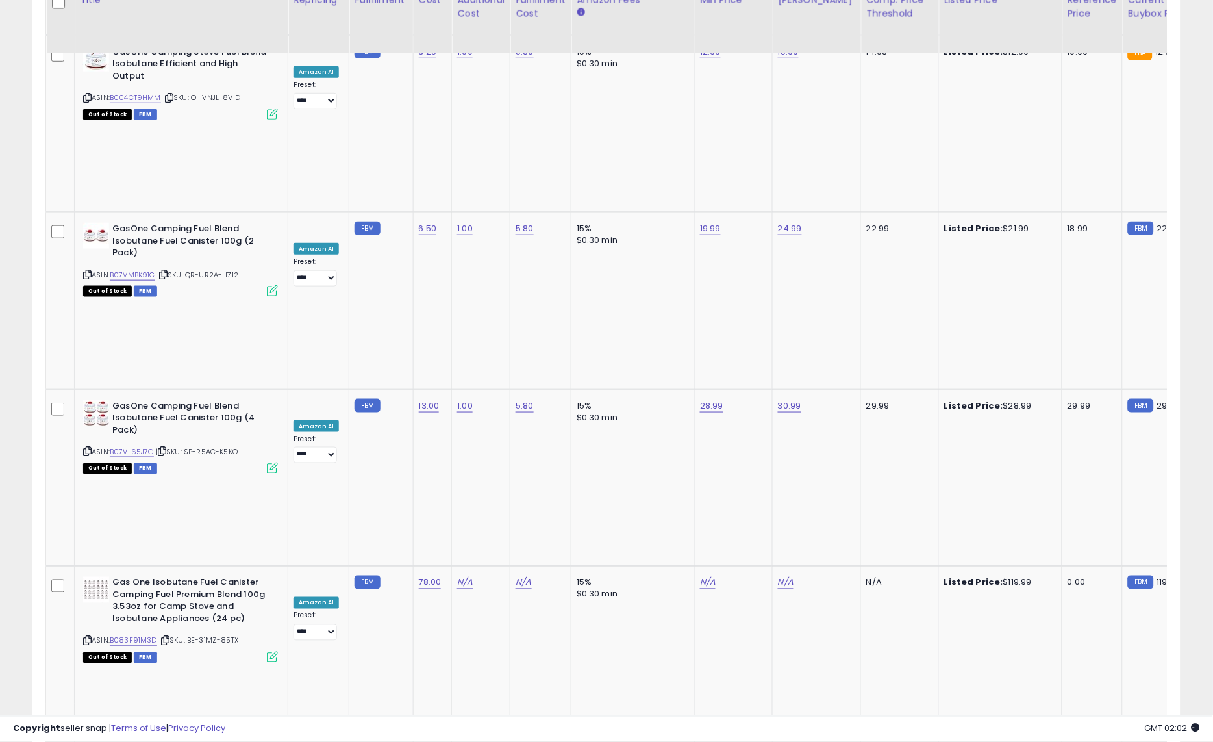
scroll to position [2949, 0]
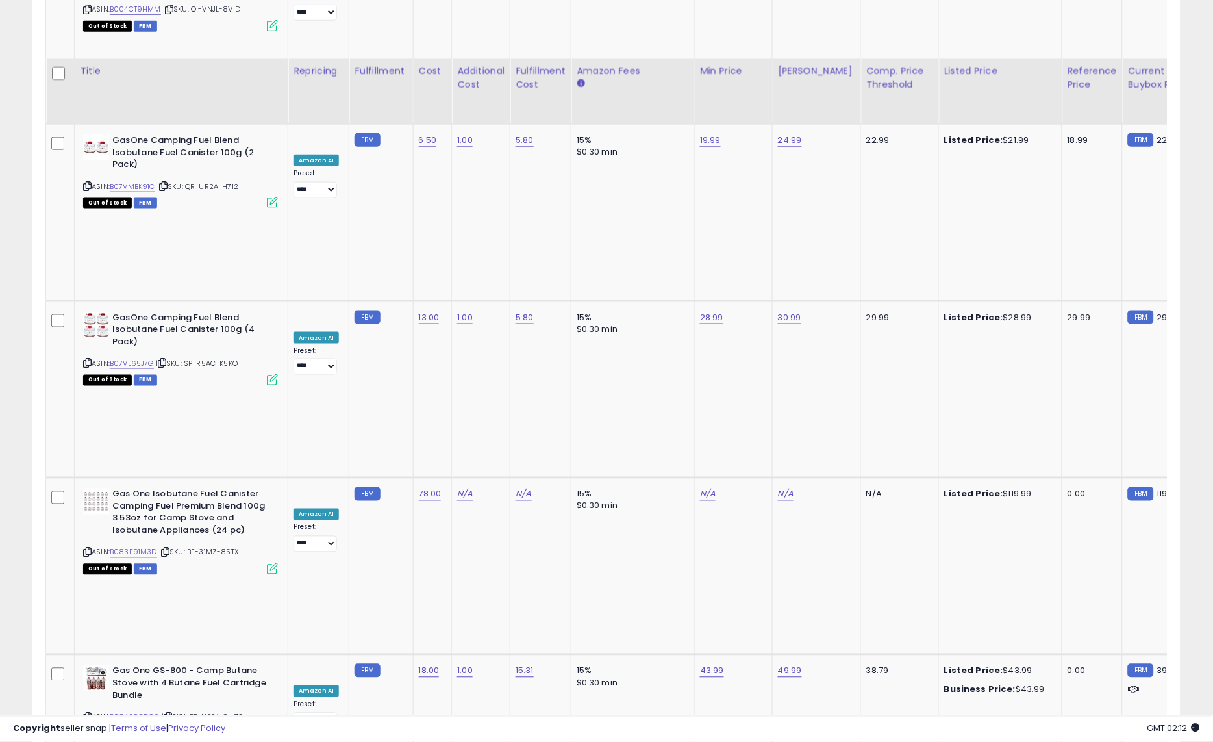
scroll to position [3277, 0]
